Goal: Transaction & Acquisition: Download file/media

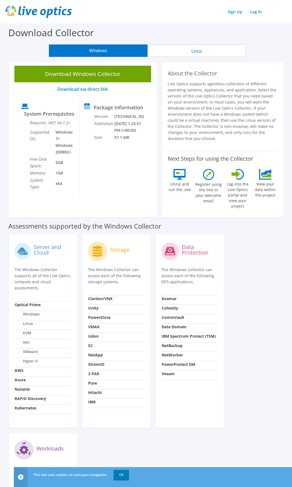
click at [201, 53] on button "Linux" at bounding box center [196, 50] width 99 height 12
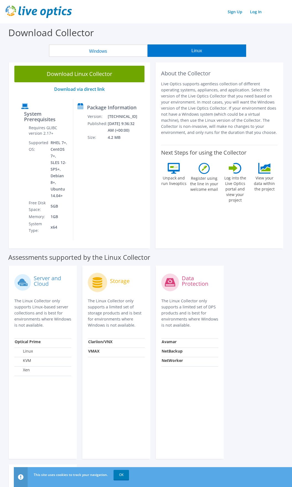
click at [177, 226] on div "About the Collector Live Optics supports agentless collection of different oper…" at bounding box center [218, 154] width 127 height 188
click at [209, 189] on label "Register using the line in your welcome email" at bounding box center [204, 183] width 30 height 18
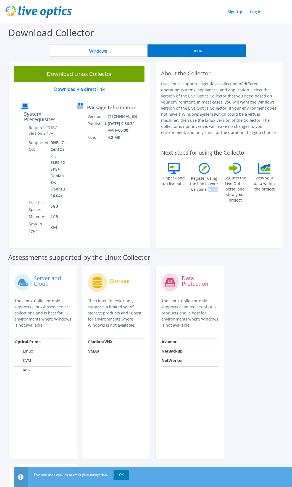
click at [209, 189] on label "Register using the line in your welcome email" at bounding box center [204, 183] width 30 height 18
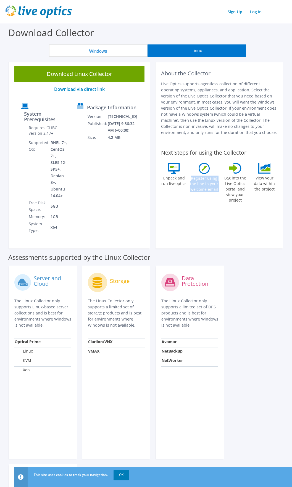
drag, startPoint x: 209, startPoint y: 189, endPoint x: 211, endPoint y: 212, distance: 23.3
click at [211, 212] on div "About the Collector Live Optics supports agentless collection of different oper…" at bounding box center [218, 154] width 127 height 188
click at [203, 186] on label "Register using the line in your welcome email" at bounding box center [204, 183] width 30 height 18
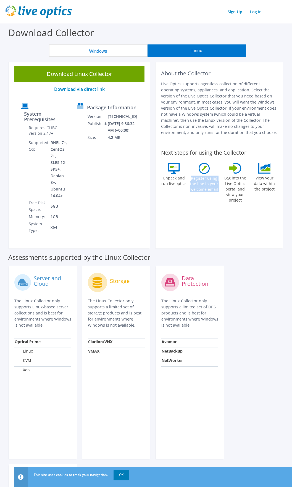
drag, startPoint x: 203, startPoint y: 186, endPoint x: 203, endPoint y: 200, distance: 14.1
click at [203, 200] on div "About the Collector Live Optics supports agentless collection of different oper…" at bounding box center [218, 154] width 127 height 188
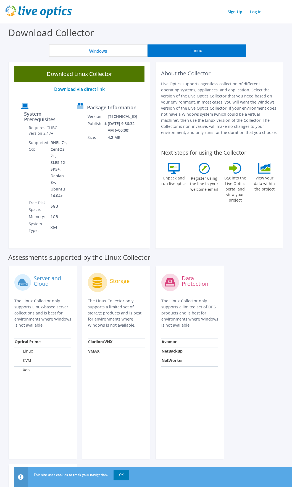
click at [103, 75] on link "Download Linux Collector" at bounding box center [79, 74] width 130 height 17
